Goal: Find specific page/section: Find specific page/section

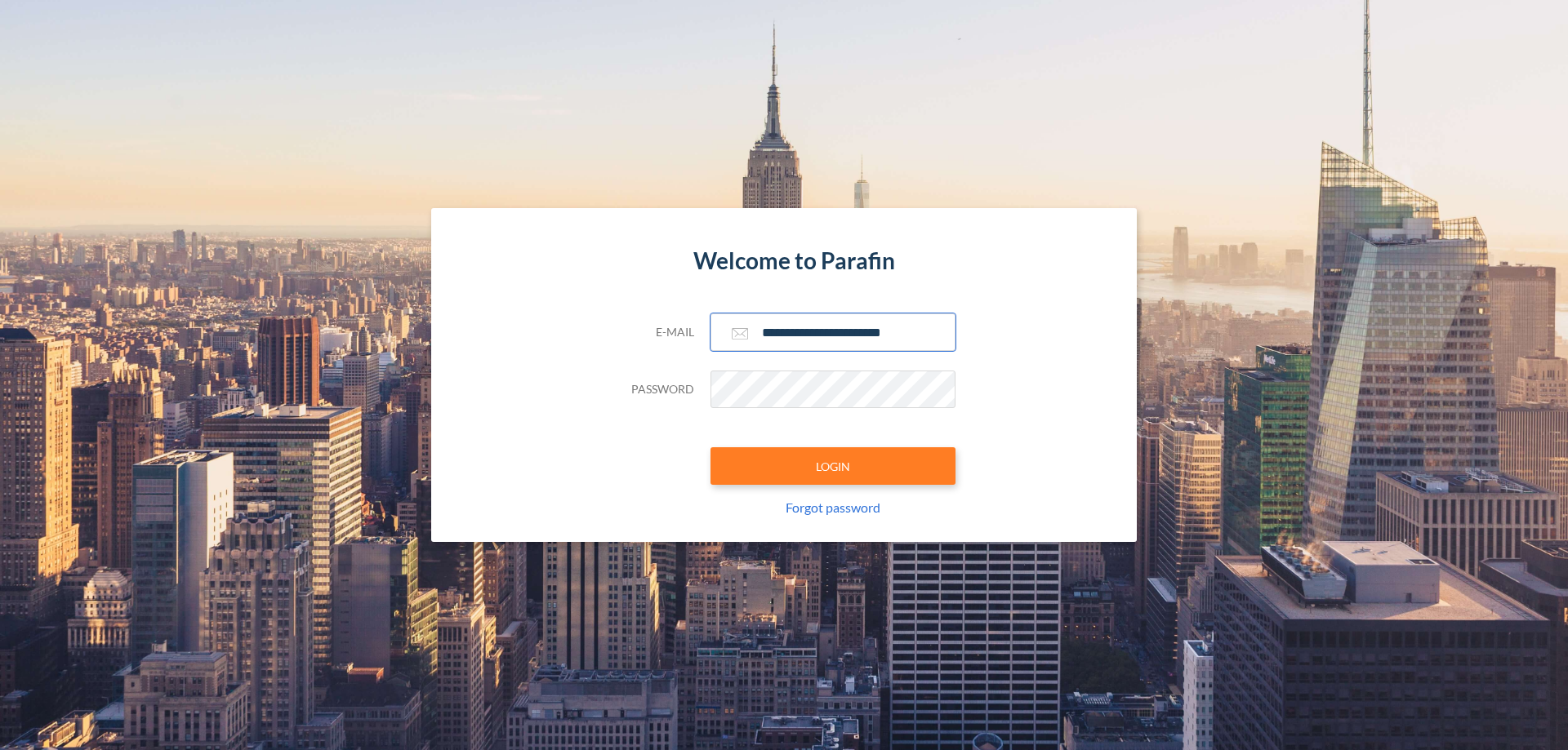
type input "**********"
click at [833, 466] on button "LOGIN" at bounding box center [832, 466] width 245 height 37
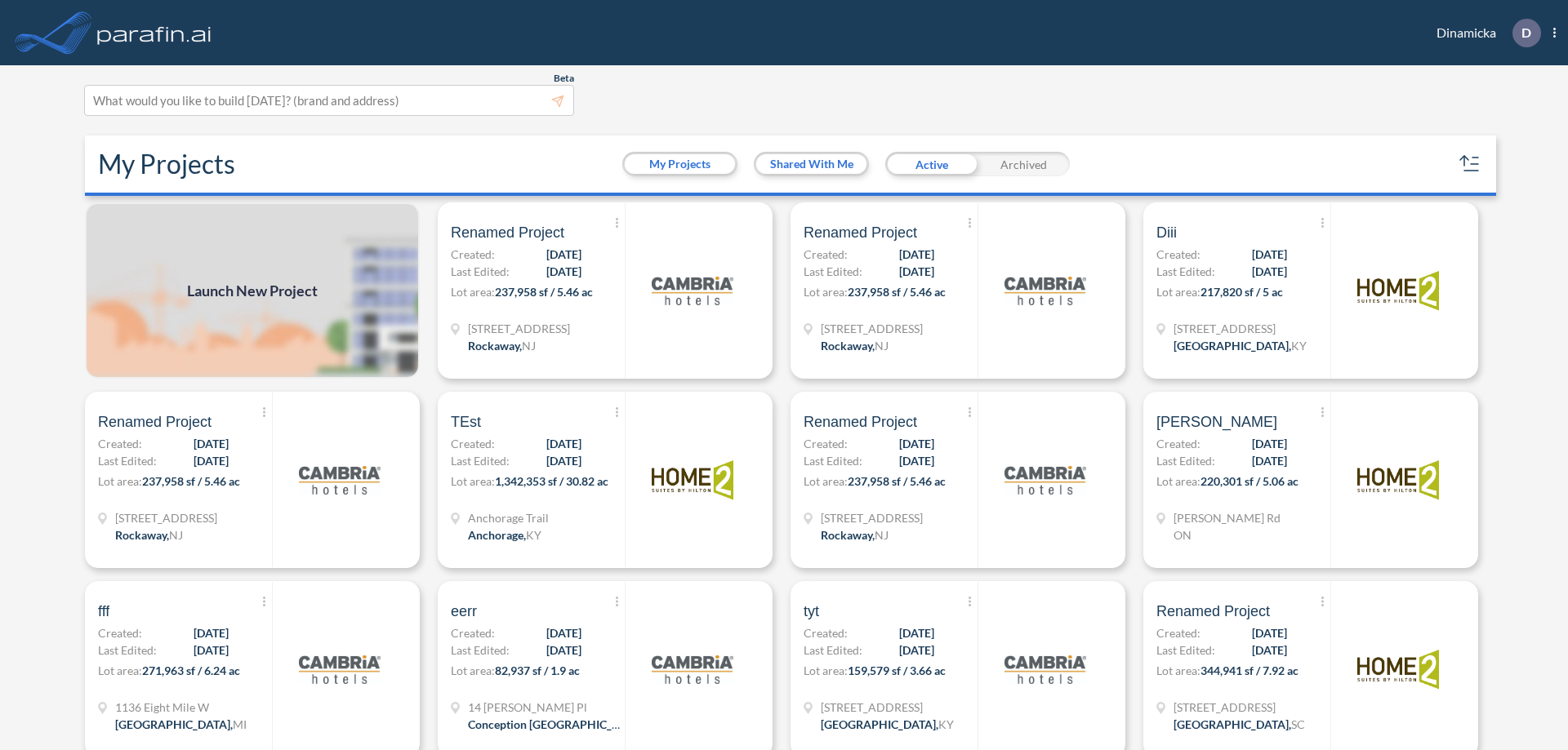
scroll to position [4, 0]
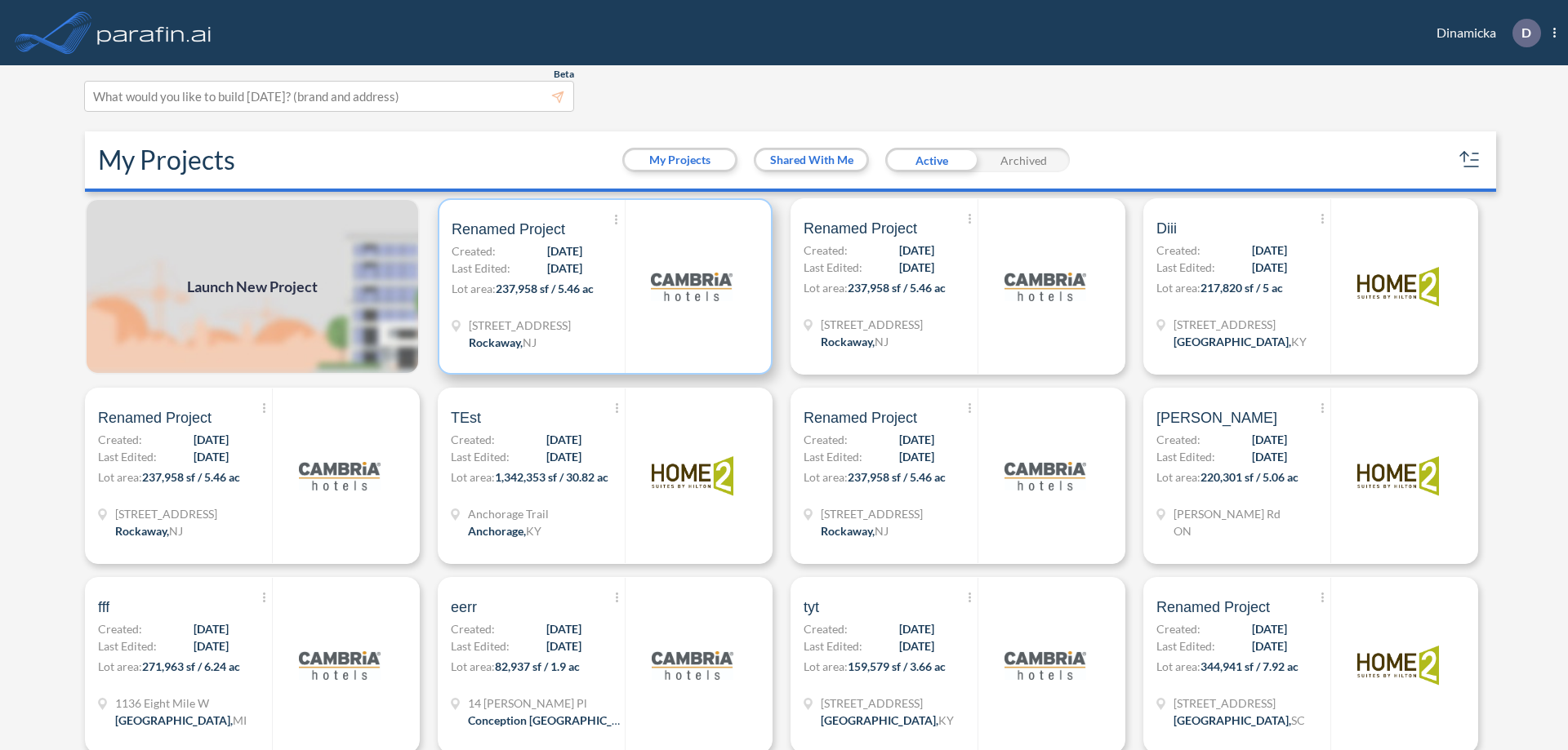
click at [602, 286] on p "Lot area: 237,958 sf / 5.46 ac" at bounding box center [537, 292] width 174 height 24
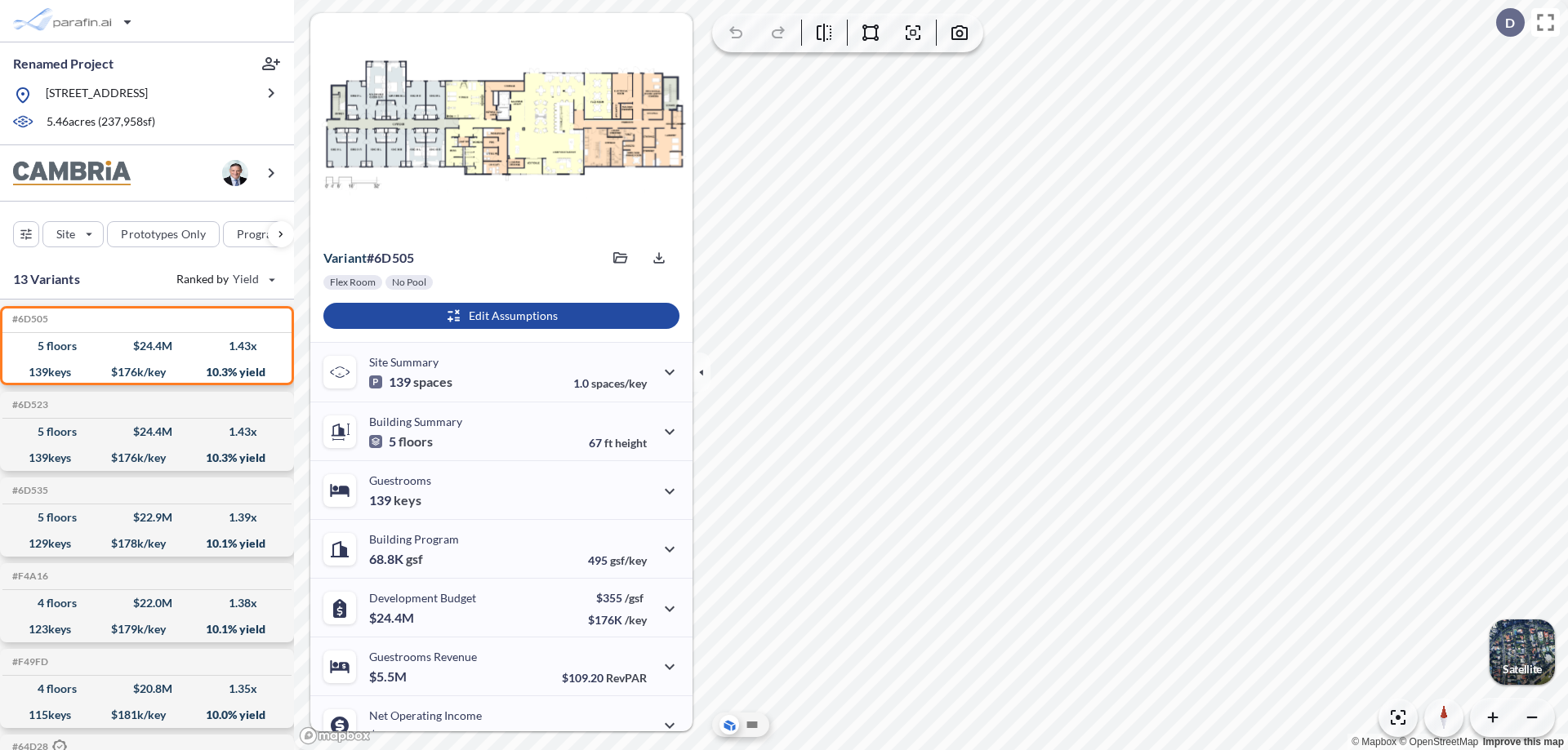
scroll to position [83, 0]
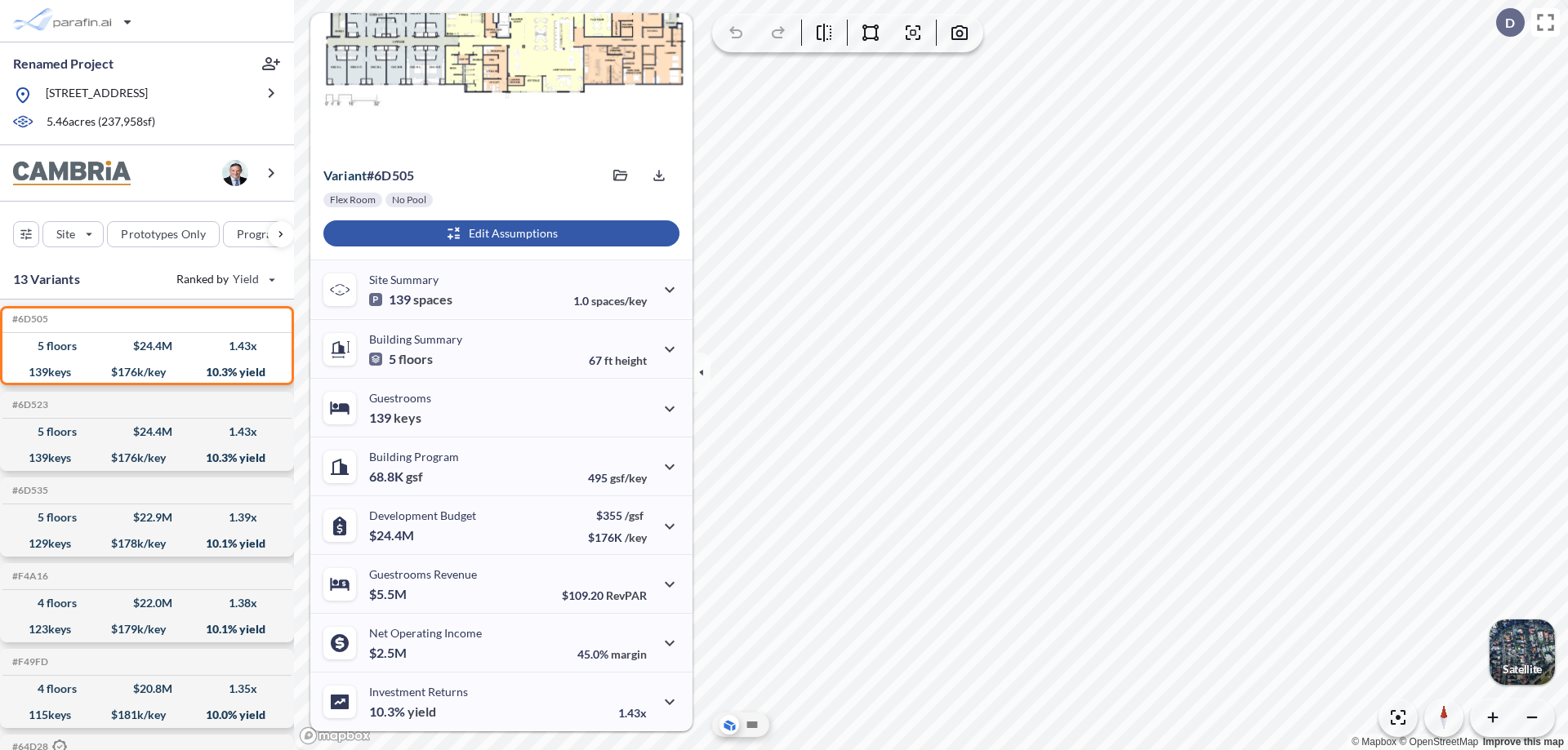
click at [499, 233] on div "button" at bounding box center [501, 233] width 356 height 26
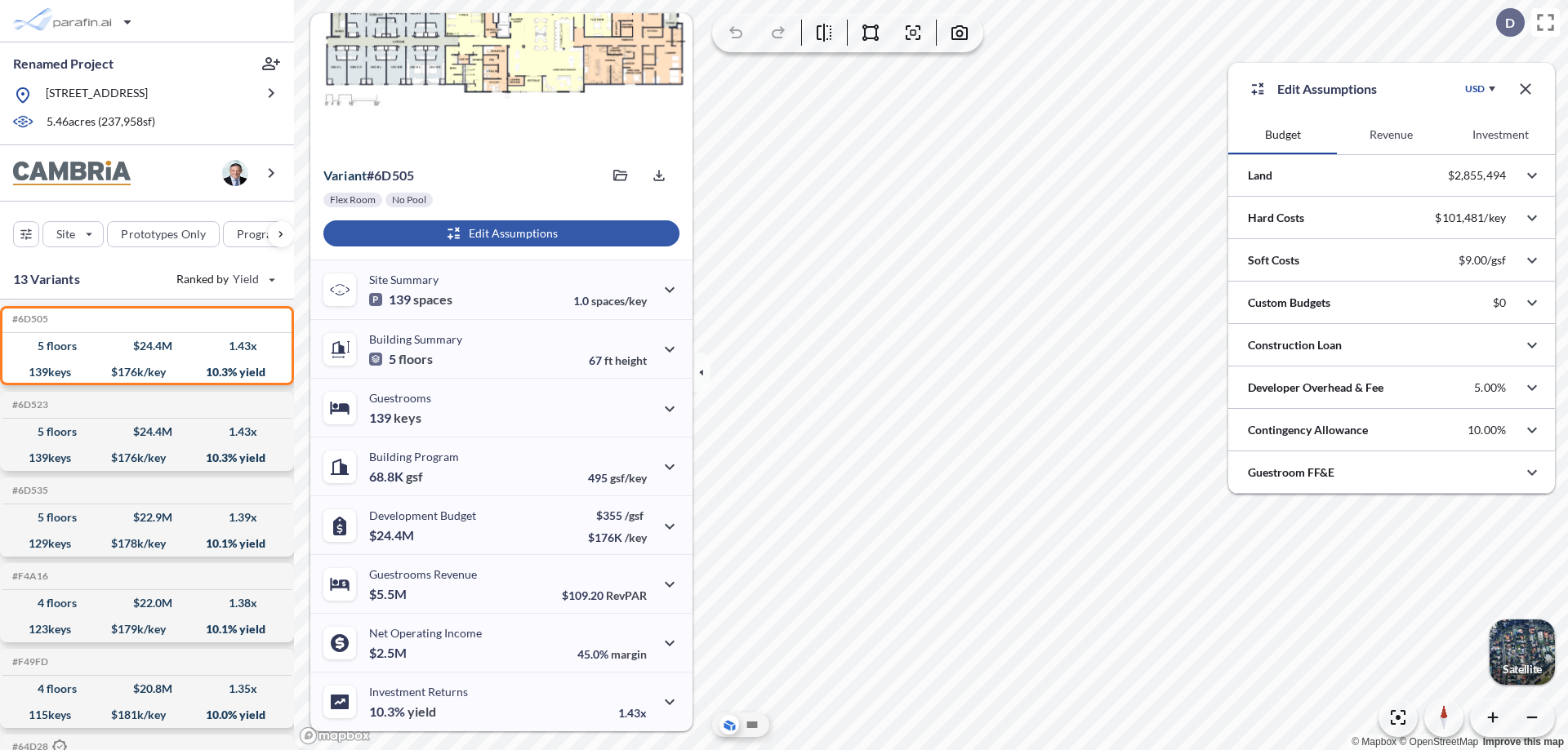
click at [1390, 134] on button "Revenue" at bounding box center [1391, 134] width 109 height 39
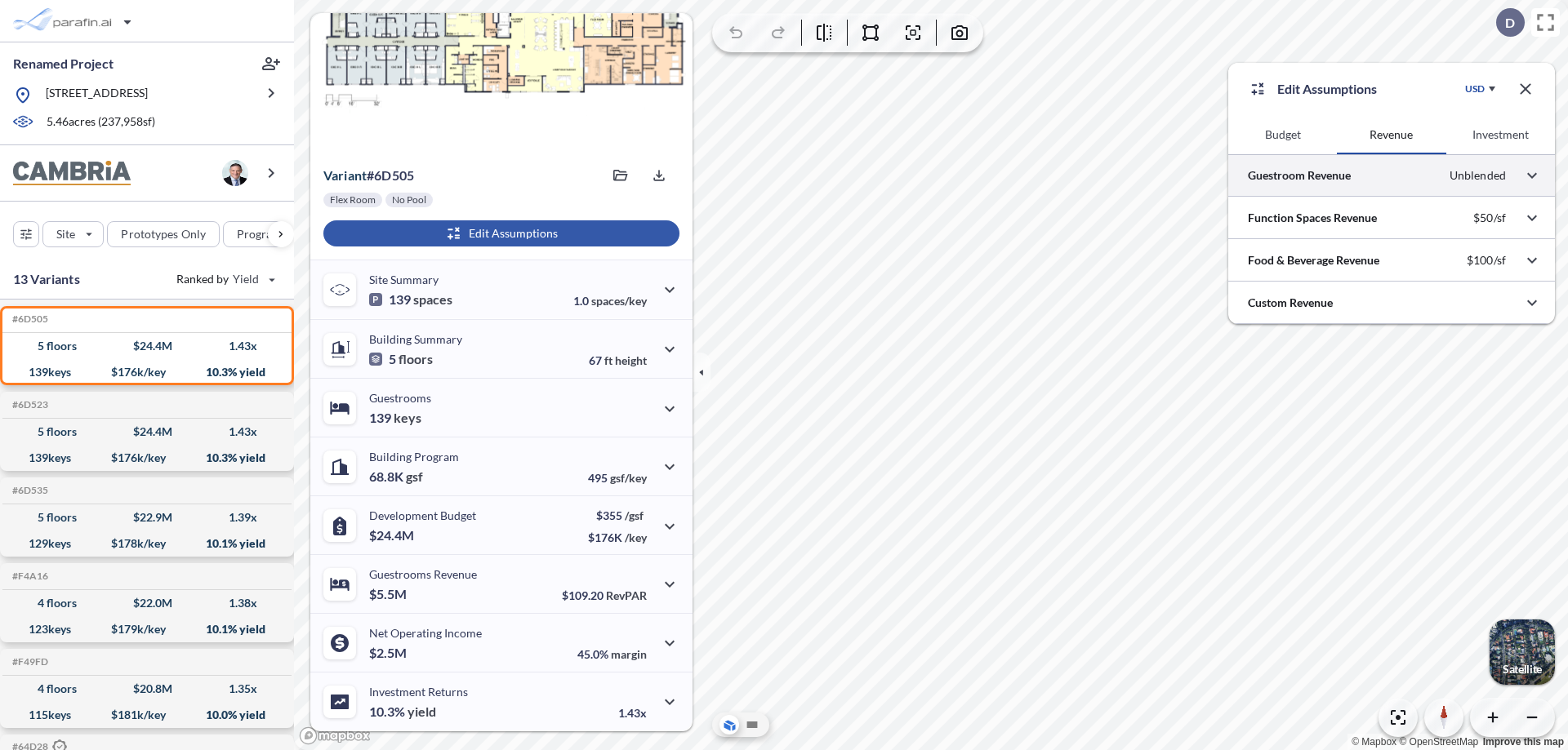
click at [1391, 175] on div at bounding box center [1391, 174] width 327 height 42
